Goal: Transaction & Acquisition: Purchase product/service

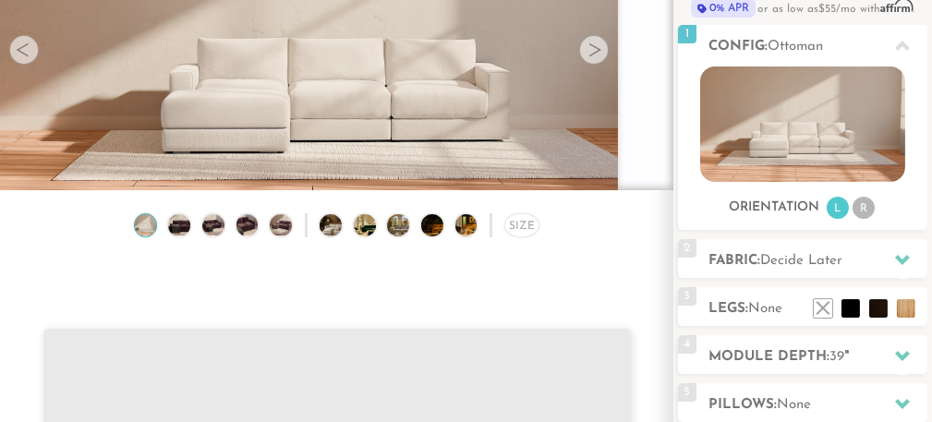
scroll to position [129, 0]
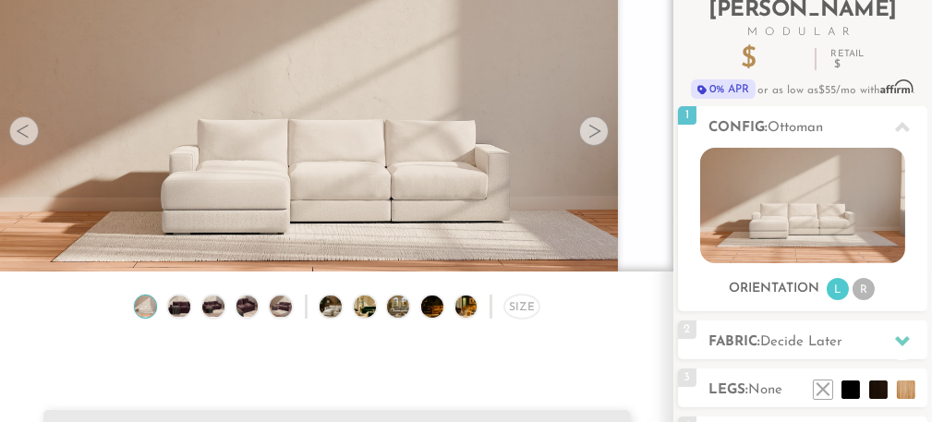
click at [602, 131] on div at bounding box center [594, 131] width 30 height 30
click at [597, 129] on div at bounding box center [594, 131] width 30 height 30
click at [403, 160] on img at bounding box center [336, 125] width 673 height 379
click at [590, 134] on div at bounding box center [594, 131] width 30 height 30
click at [179, 311] on img at bounding box center [179, 307] width 26 height 22
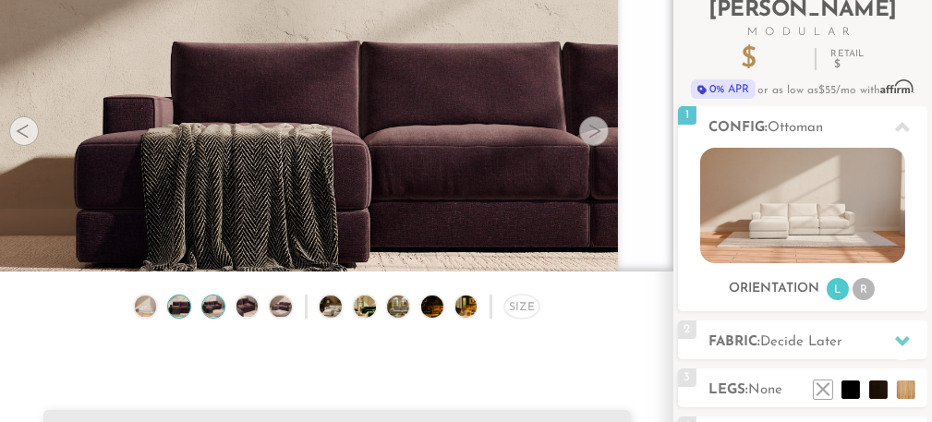
click at [219, 309] on img at bounding box center [213, 307] width 26 height 22
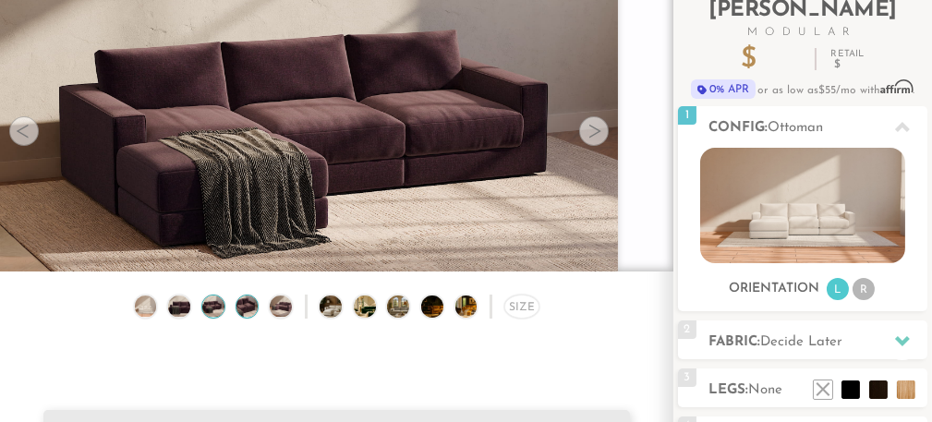
click at [254, 302] on img at bounding box center [247, 307] width 26 height 22
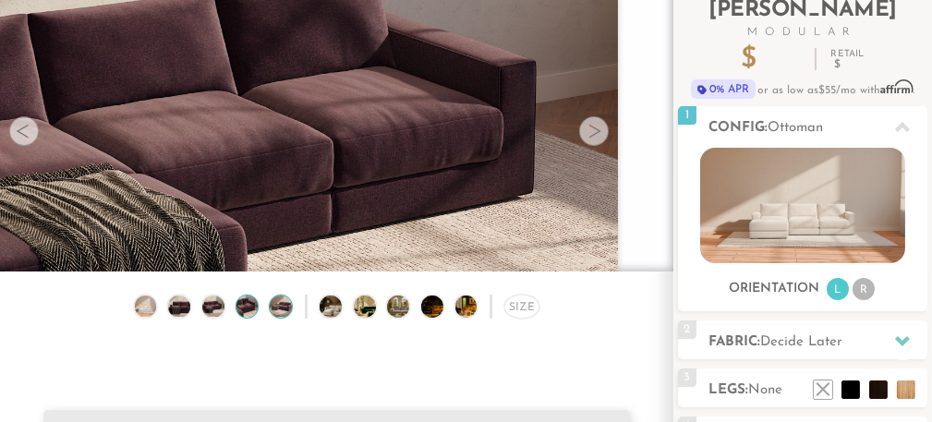
click at [274, 313] on img at bounding box center [281, 307] width 26 height 22
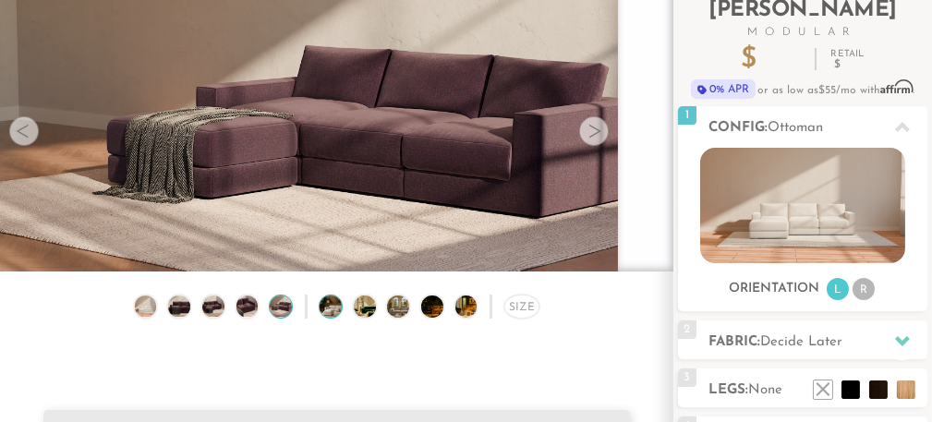
click at [326, 309] on img at bounding box center [339, 307] width 39 height 22
click at [371, 309] on img at bounding box center [373, 307] width 39 height 22
click at [367, 312] on img at bounding box center [373, 307] width 39 height 22
click at [406, 312] on img at bounding box center [406, 307] width 39 height 22
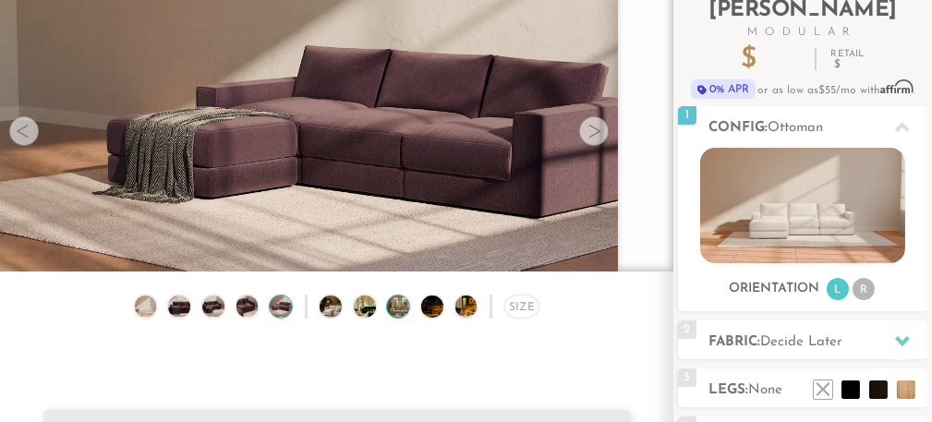
click at [401, 314] on img at bounding box center [406, 307] width 39 height 22
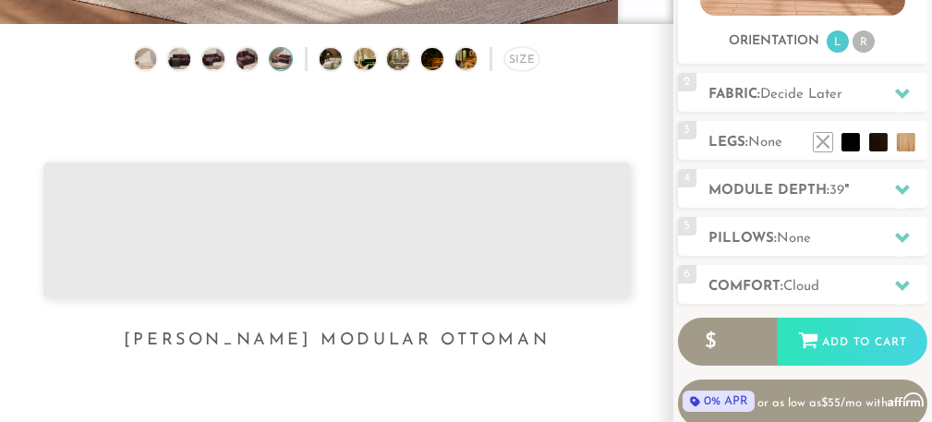
scroll to position [404, 0]
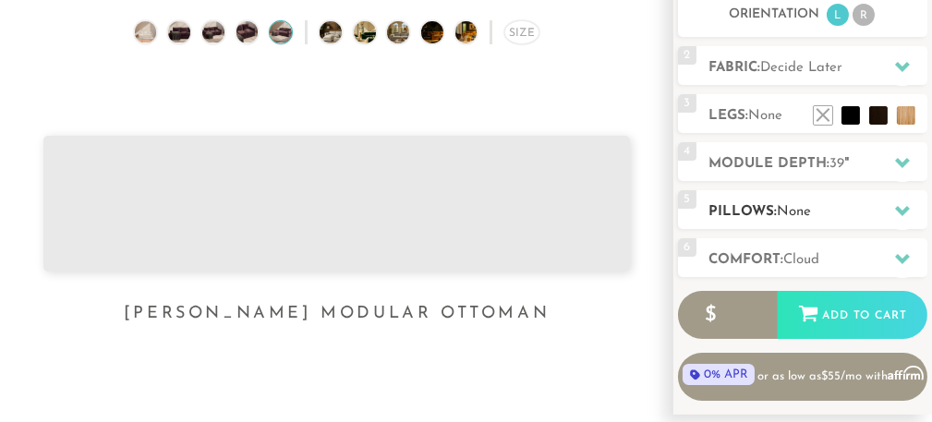
click at [904, 212] on icon at bounding box center [902, 211] width 15 height 10
click at [902, 165] on icon at bounding box center [902, 163] width 15 height 10
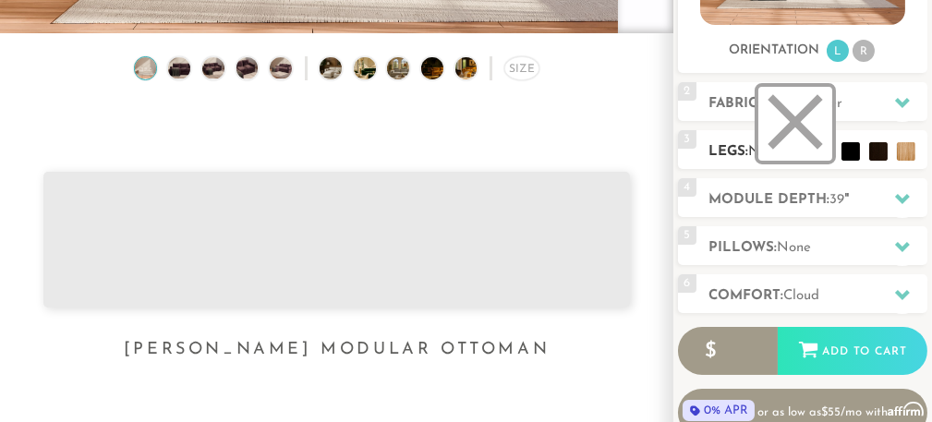
scroll to position [372, 0]
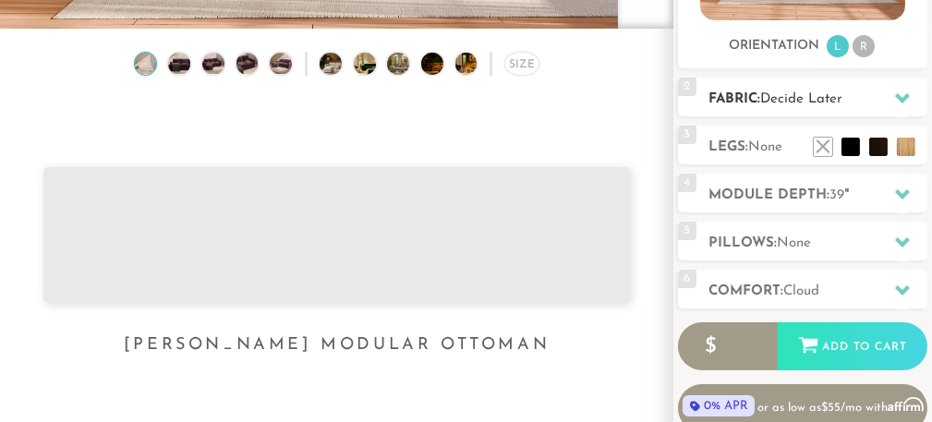
click at [904, 95] on icon at bounding box center [902, 98] width 15 height 10
click at [901, 194] on icon at bounding box center [902, 194] width 15 height 10
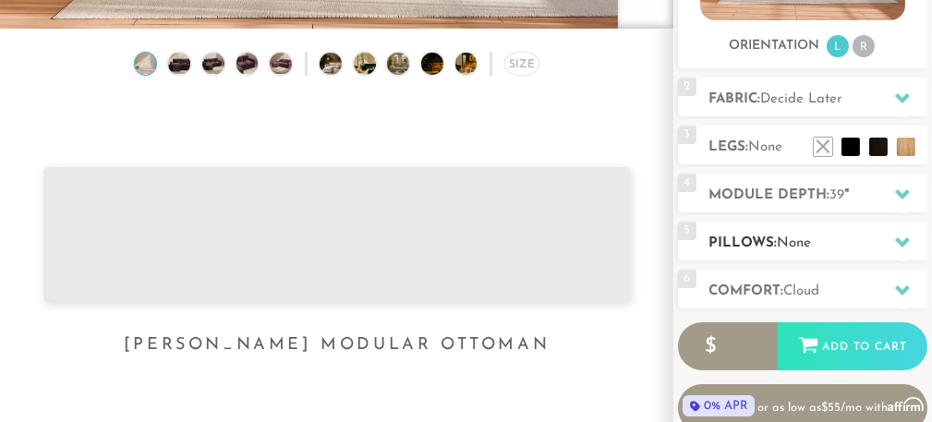
click at [904, 240] on icon at bounding box center [902, 242] width 15 height 10
click at [905, 291] on icon at bounding box center [902, 290] width 15 height 15
click at [902, 289] on icon at bounding box center [902, 290] width 15 height 10
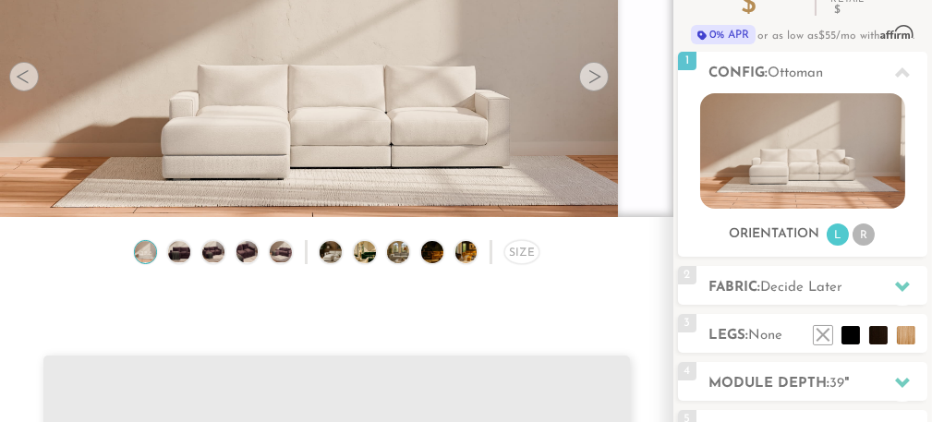
scroll to position [188, 0]
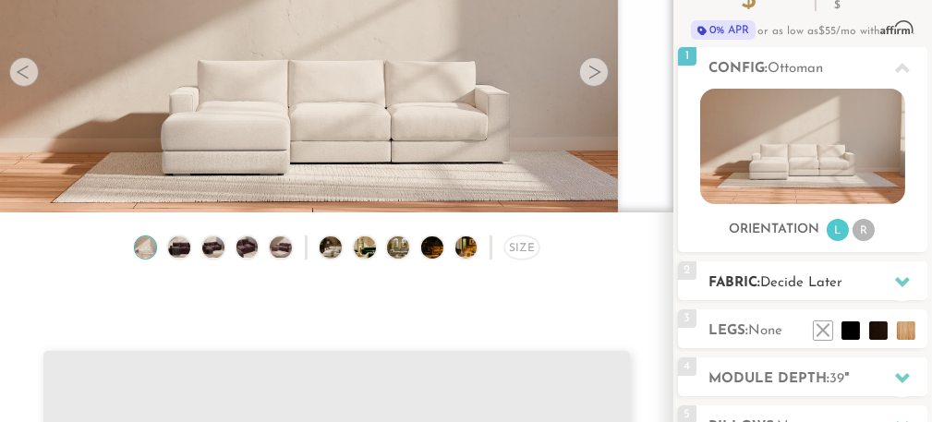
click at [899, 278] on icon at bounding box center [902, 282] width 15 height 10
click at [802, 287] on span "Decide Later" at bounding box center [801, 283] width 82 height 14
click at [794, 284] on span "Decide Later" at bounding box center [801, 283] width 82 height 14
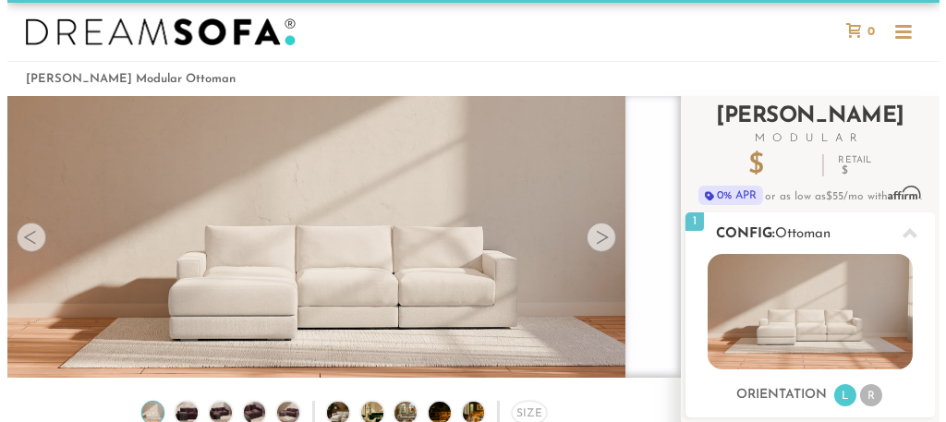
scroll to position [0, 0]
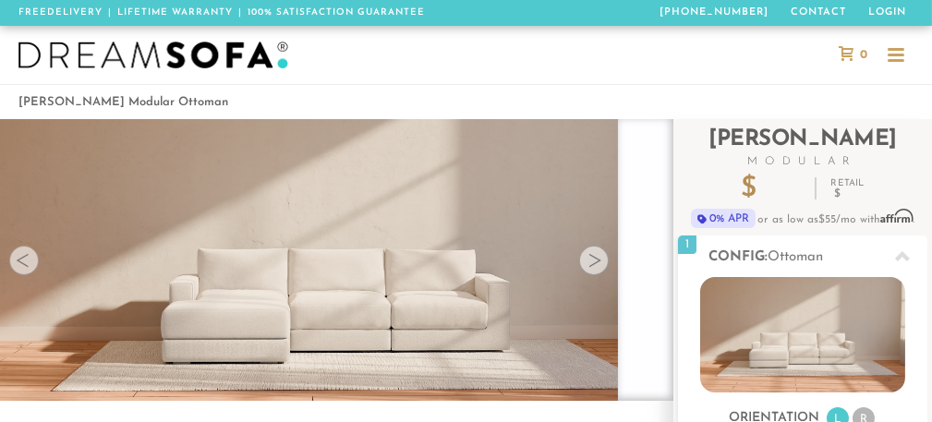
click at [901, 51] on div at bounding box center [895, 56] width 17 height 17
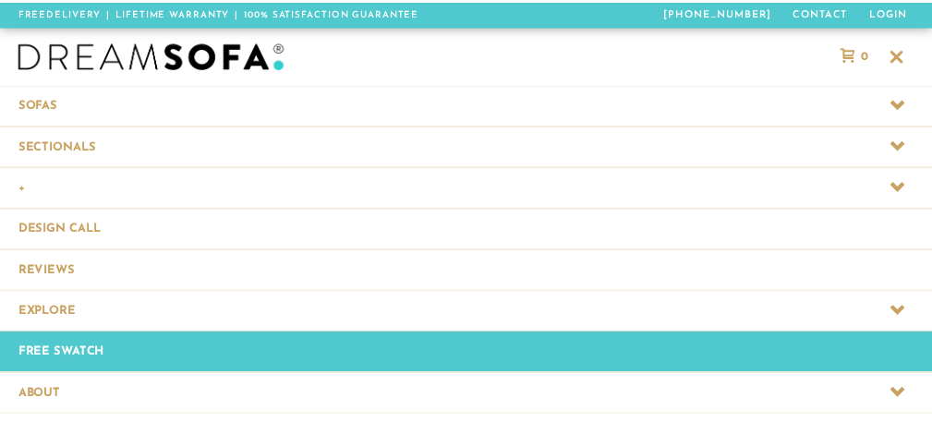
scroll to position [21478, 932]
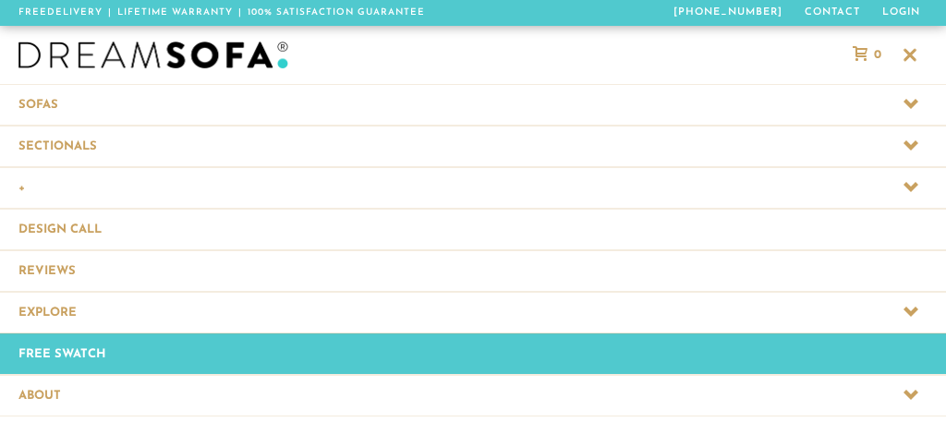
click at [906, 50] on div at bounding box center [910, 55] width 14 height 14
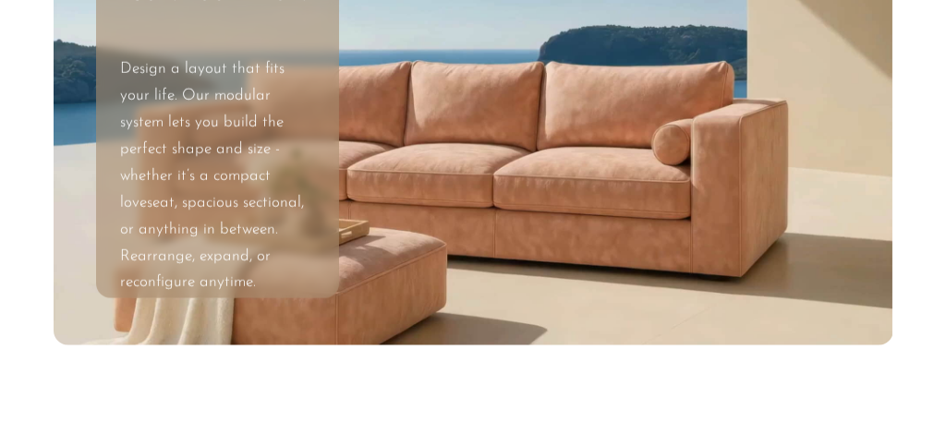
scroll to position [0, 0]
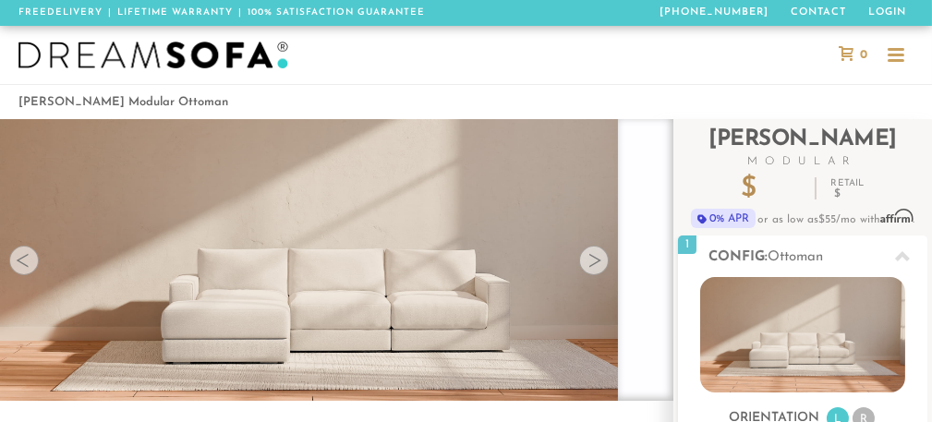
click at [896, 56] on div at bounding box center [895, 56] width 17 height 17
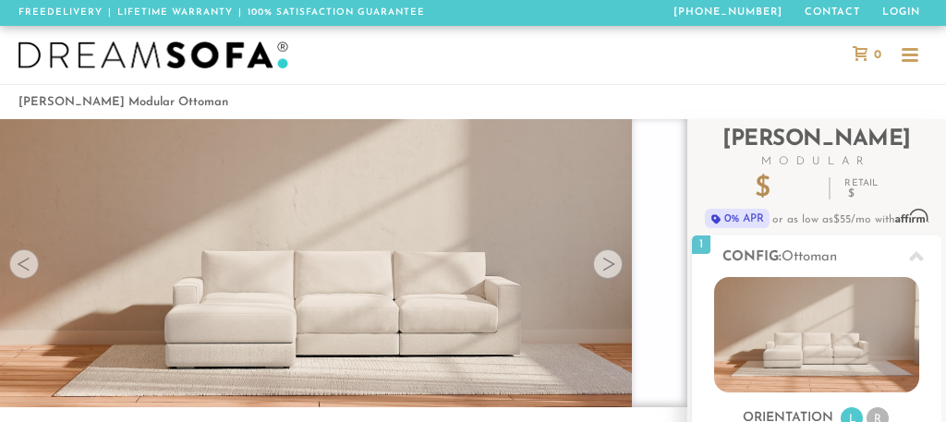
scroll to position [21478, 932]
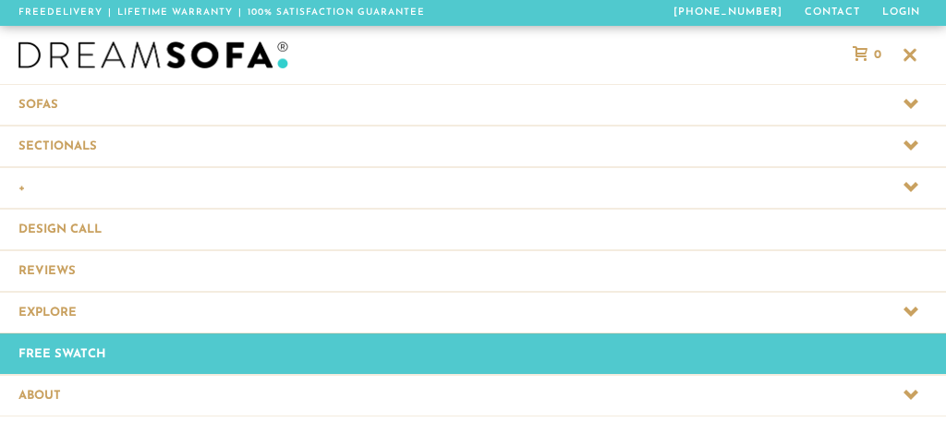
click at [50, 383] on span at bounding box center [473, 395] width 946 height 41
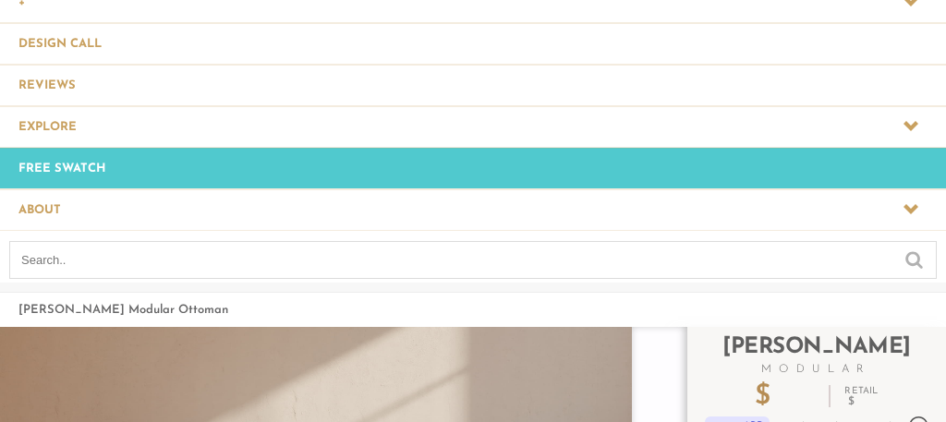
click at [61, 254] on input "text" at bounding box center [472, 260] width 927 height 38
type input "ottoman"
click at [905, 247] on input "submit" at bounding box center [914, 258] width 18 height 22
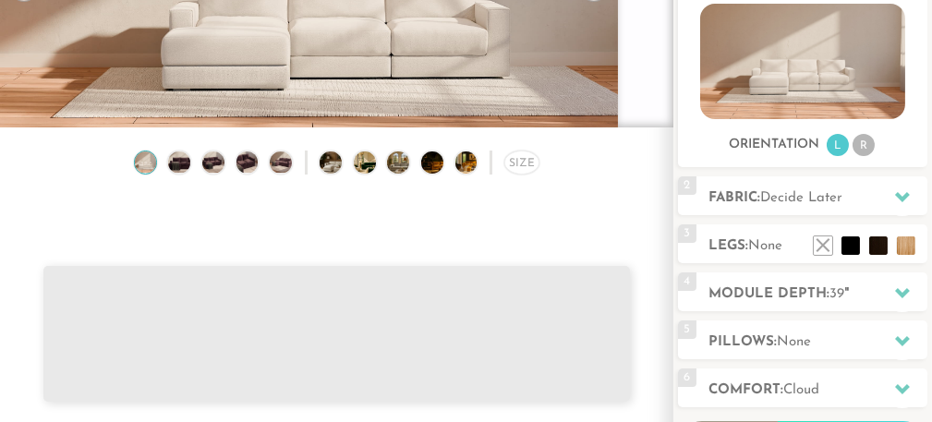
scroll to position [281, 0]
